Goal: Task Accomplishment & Management: Manage account settings

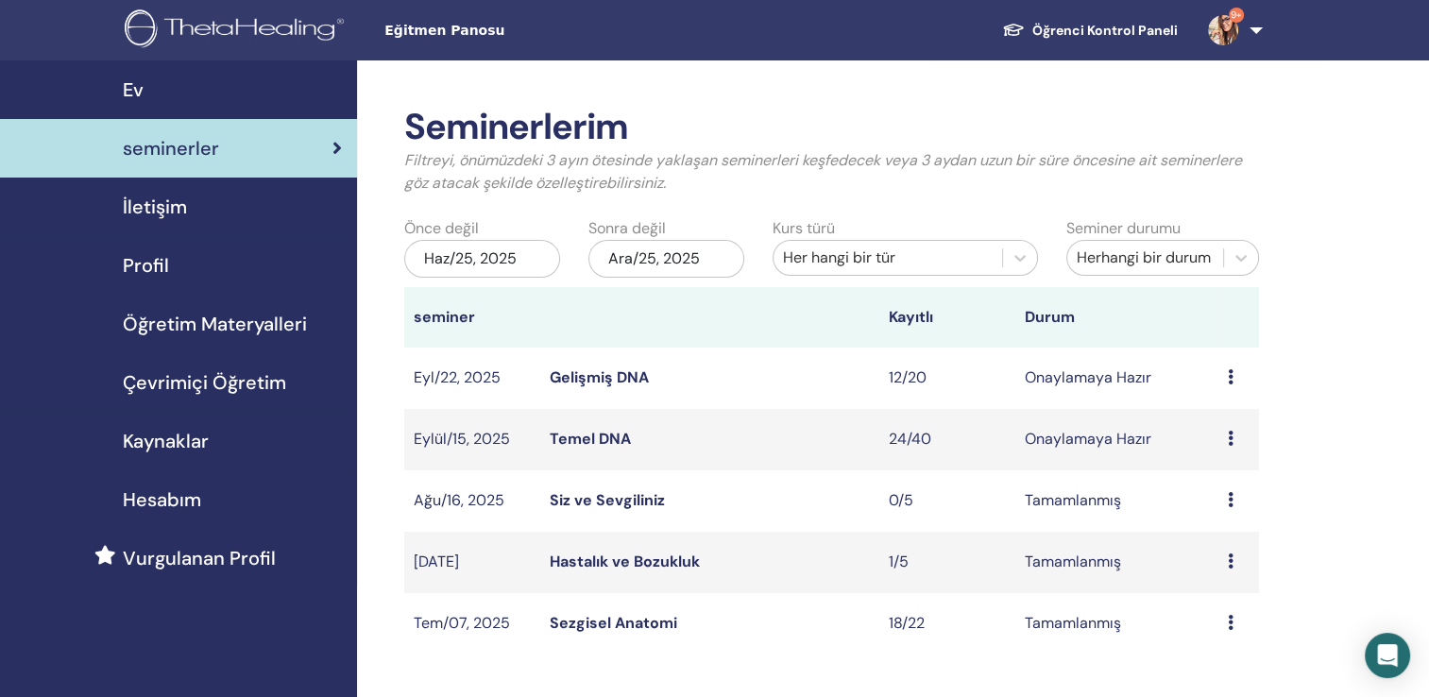
click at [1228, 384] on icon at bounding box center [1231, 376] width 6 height 15
click at [1224, 456] on link "katılımcılar" at bounding box center [1217, 456] width 77 height 20
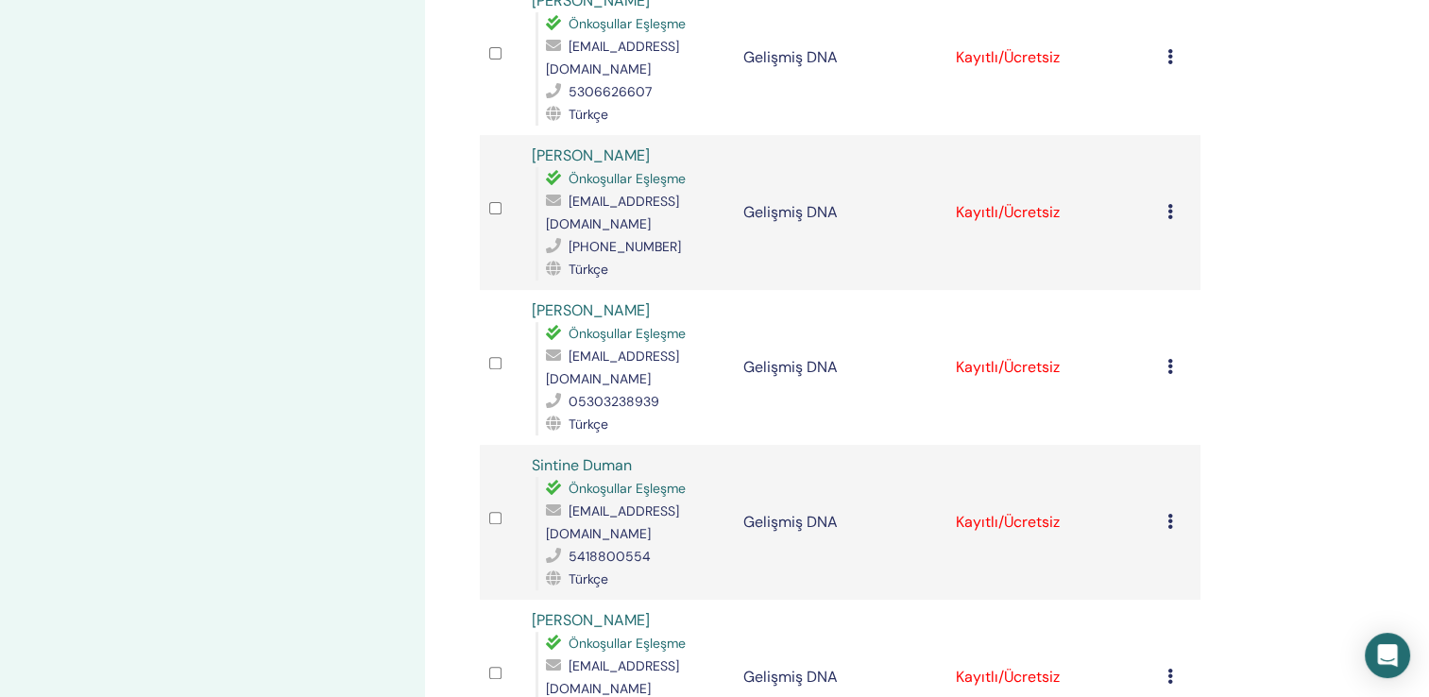
scroll to position [661, 0]
